Goal: Task Accomplishment & Management: Manage account settings

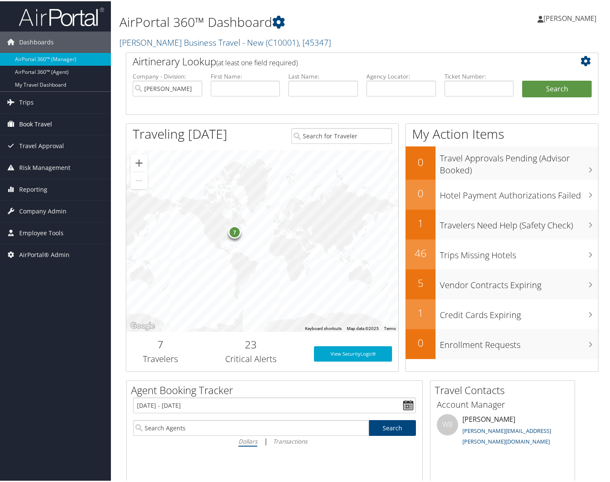
click at [49, 124] on span "Book Travel" at bounding box center [35, 122] width 33 height 21
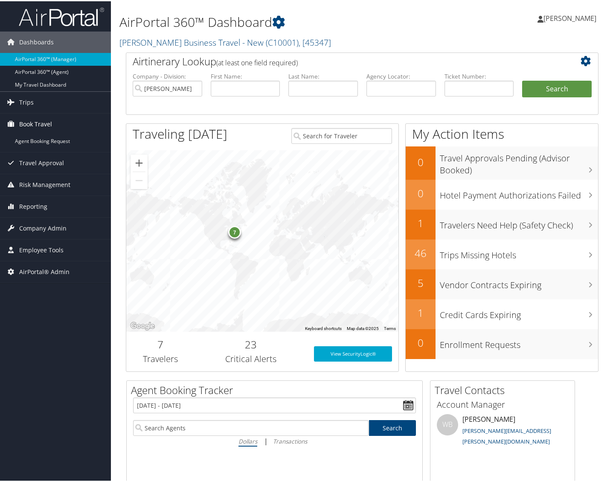
click at [49, 124] on span "Book Travel" at bounding box center [35, 122] width 33 height 21
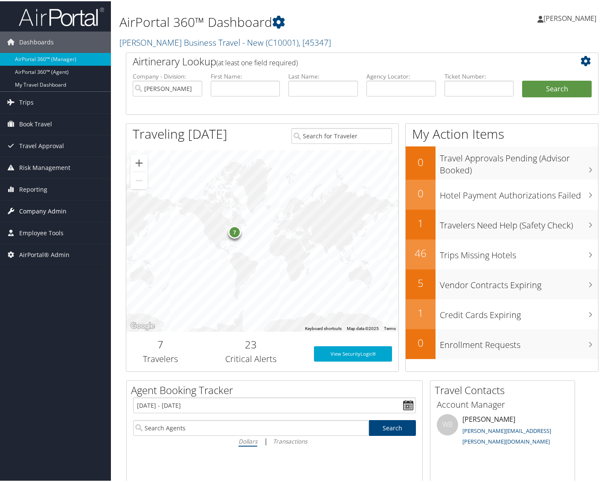
click at [49, 208] on span "Company Admin" at bounding box center [42, 209] width 47 height 21
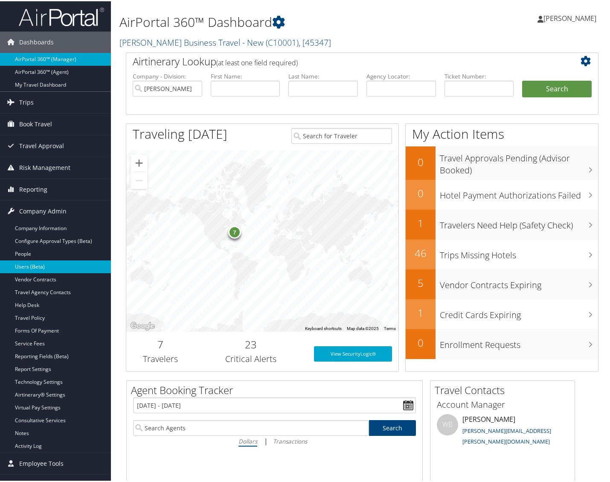
click at [49, 264] on link "Users (Beta)" at bounding box center [55, 265] width 111 height 13
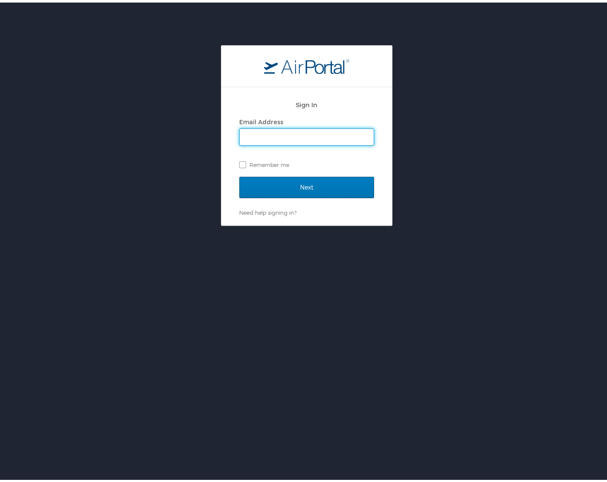
type input "jin.kim@cbtravel.com"
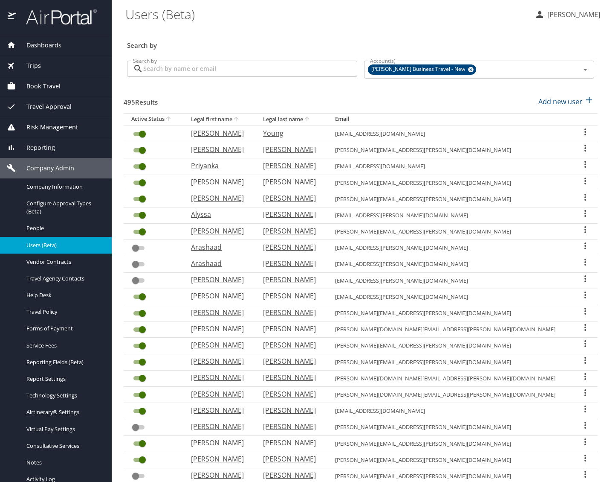
click at [258, 64] on input "Search by" at bounding box center [250, 69] width 214 height 16
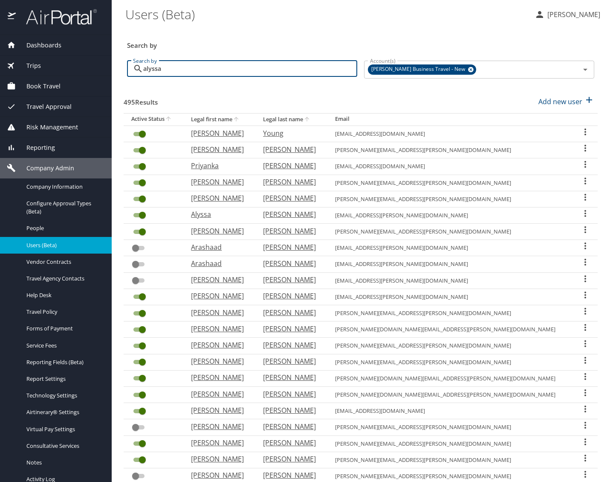
type input "alyssa"
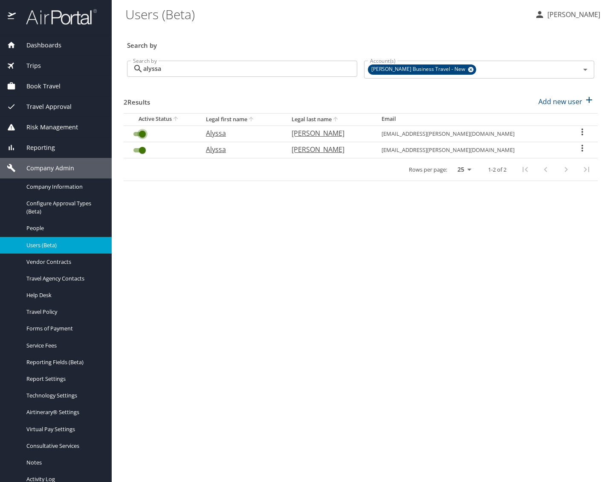
click at [142, 134] on input "User Search Table" at bounding box center [142, 134] width 31 height 10
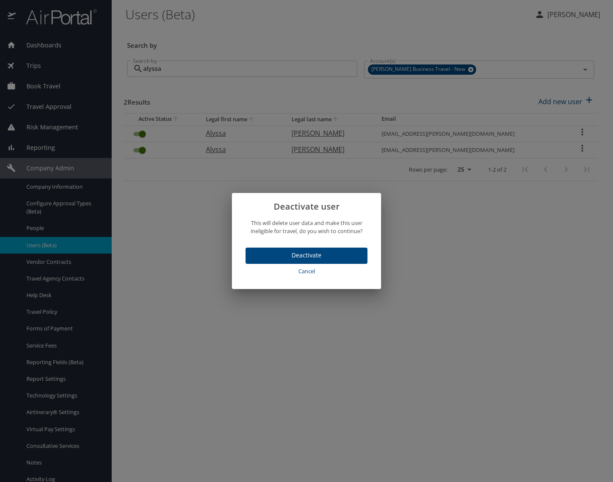
click at [279, 253] on span "Deactivate" at bounding box center [307, 255] width 108 height 11
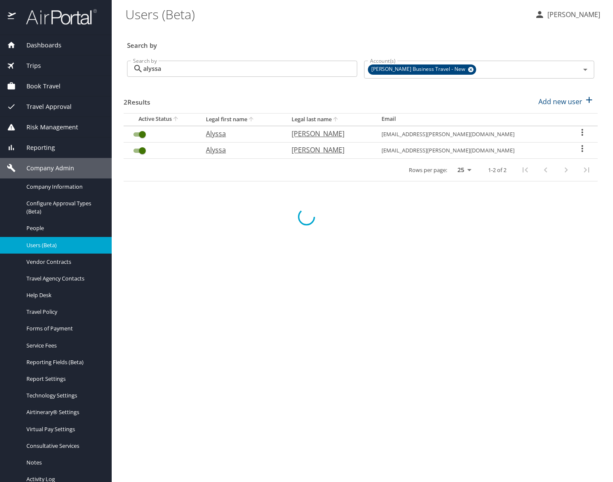
checkbox input "false"
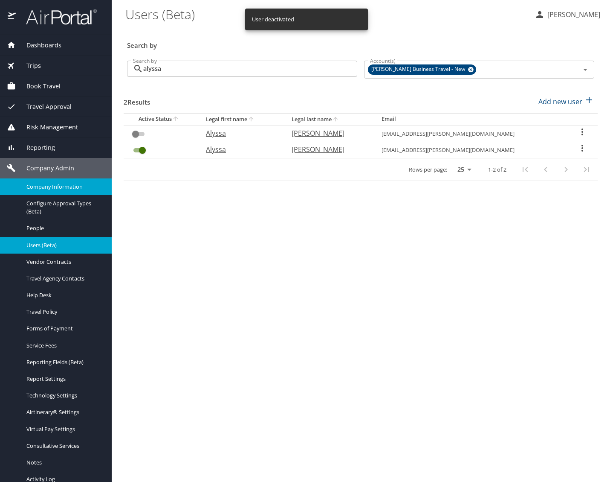
click at [73, 189] on span "Company Information" at bounding box center [63, 187] width 75 height 8
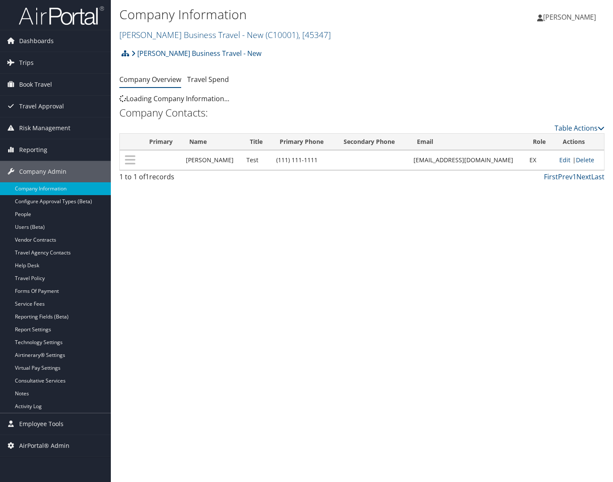
click at [418, 42] on div "Company Information Christopherson Business Travel - New ( C10001 ) , [ 45347 ]…" at bounding box center [281, 24] width 324 height 41
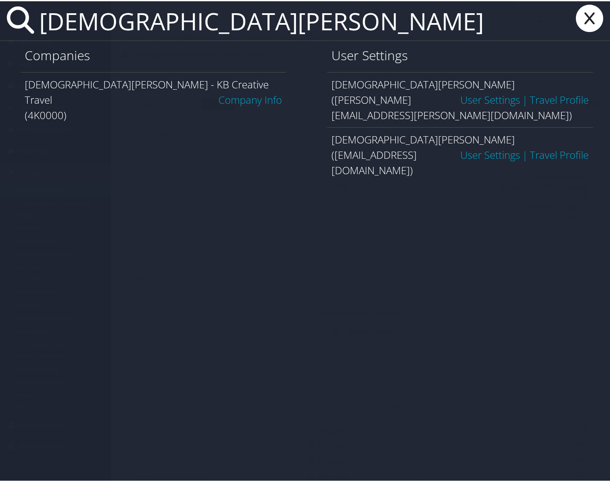
type input "kristen stephenson"
click at [249, 91] on link "Company Info" at bounding box center [250, 98] width 64 height 14
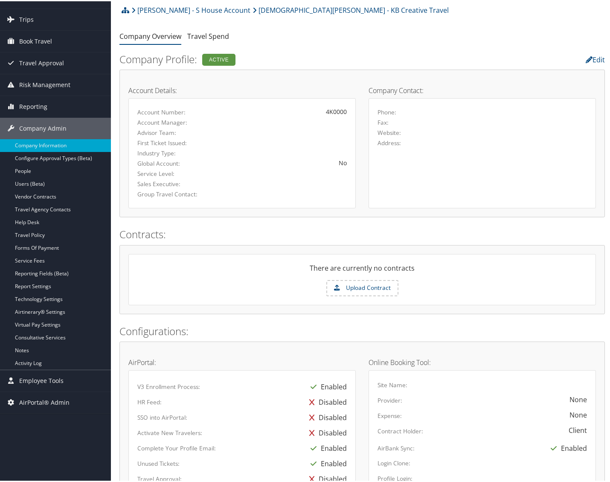
scroll to position [43, 0]
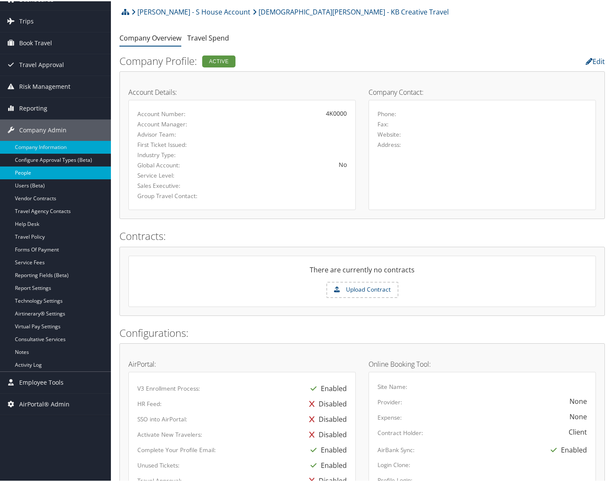
click at [67, 168] on link "People" at bounding box center [55, 171] width 111 height 13
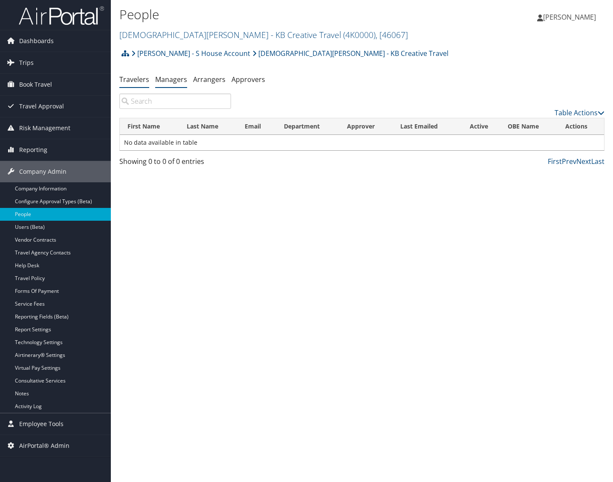
click at [170, 78] on link "Managers" at bounding box center [171, 79] width 32 height 9
click at [199, 81] on link "Arrangers" at bounding box center [209, 79] width 32 height 9
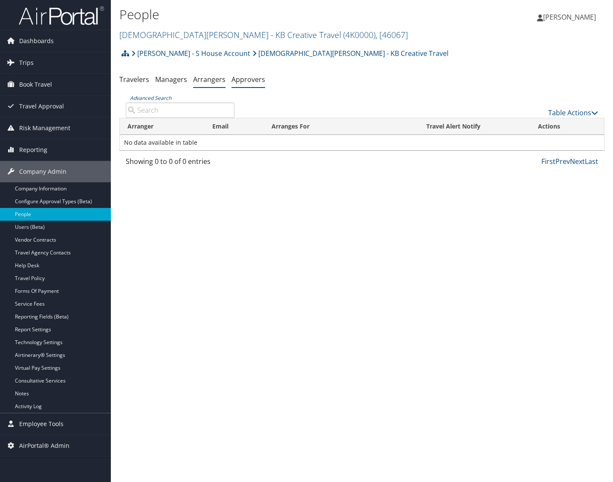
click at [245, 81] on link "Approvers" at bounding box center [249, 79] width 34 height 9
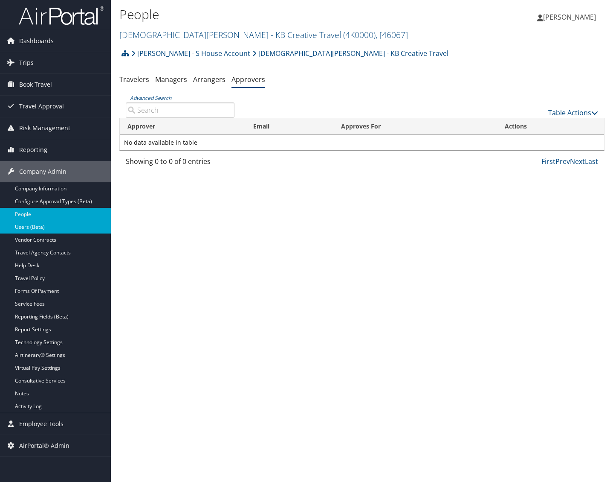
click at [74, 226] on link "Users (Beta)" at bounding box center [55, 227] width 111 height 13
